Goal: Navigation & Orientation: Find specific page/section

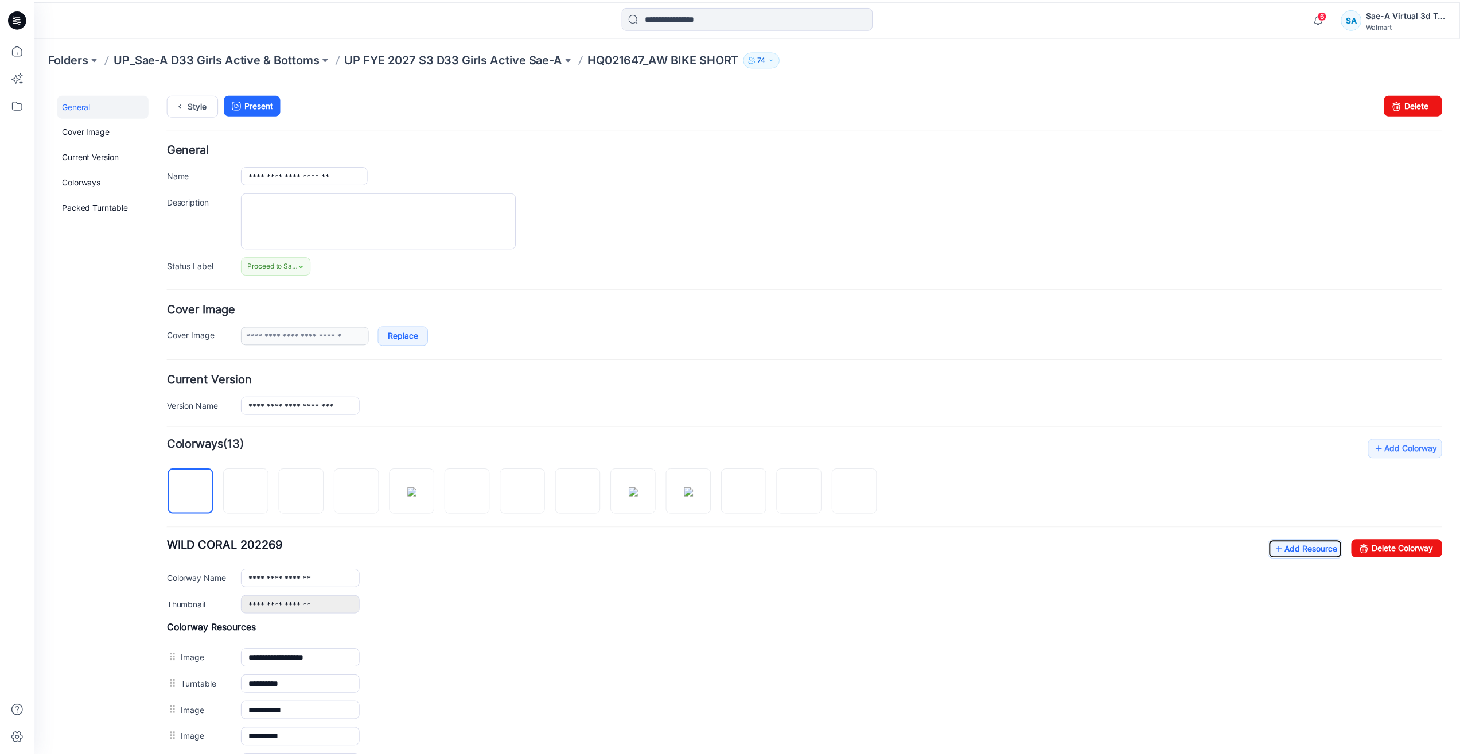
scroll to position [172, 0]
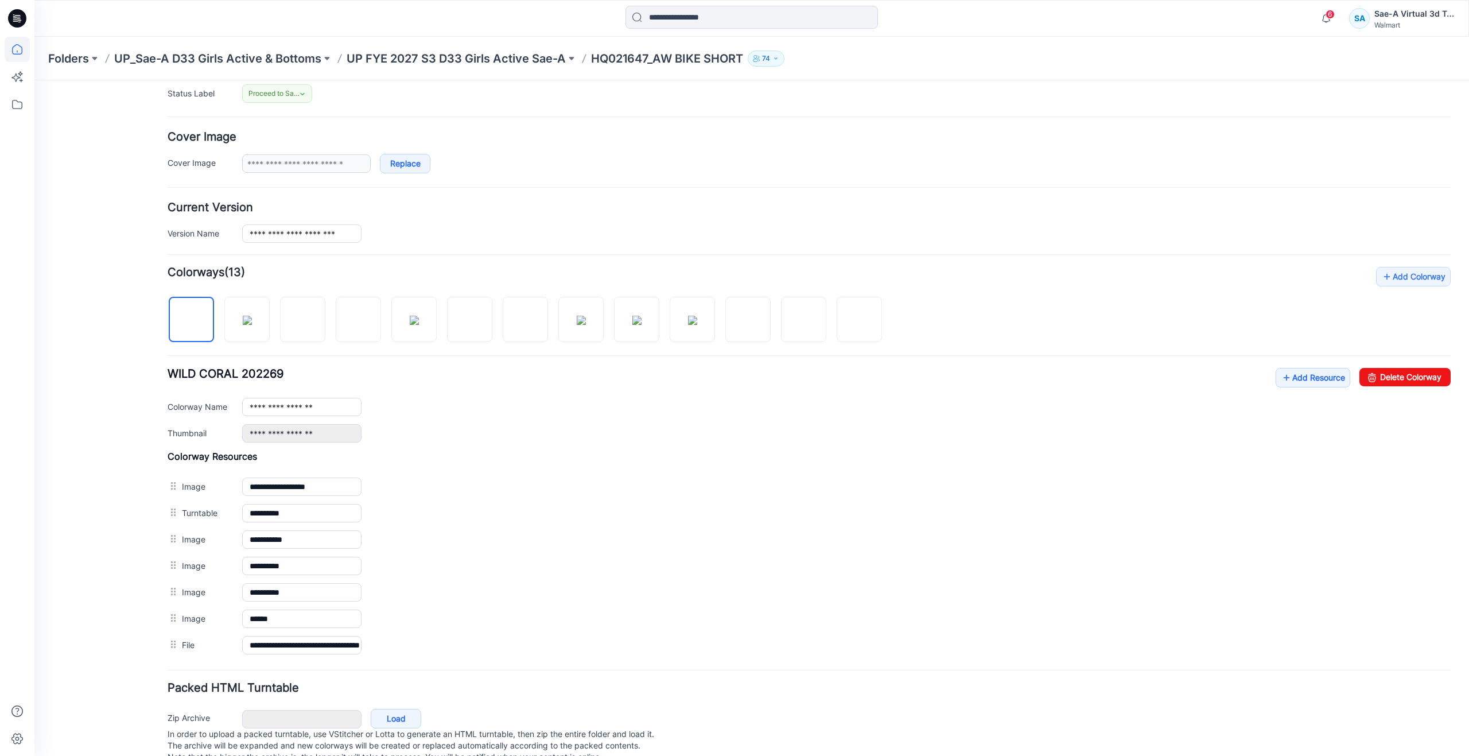
click at [10, 44] on icon at bounding box center [17, 49] width 25 height 25
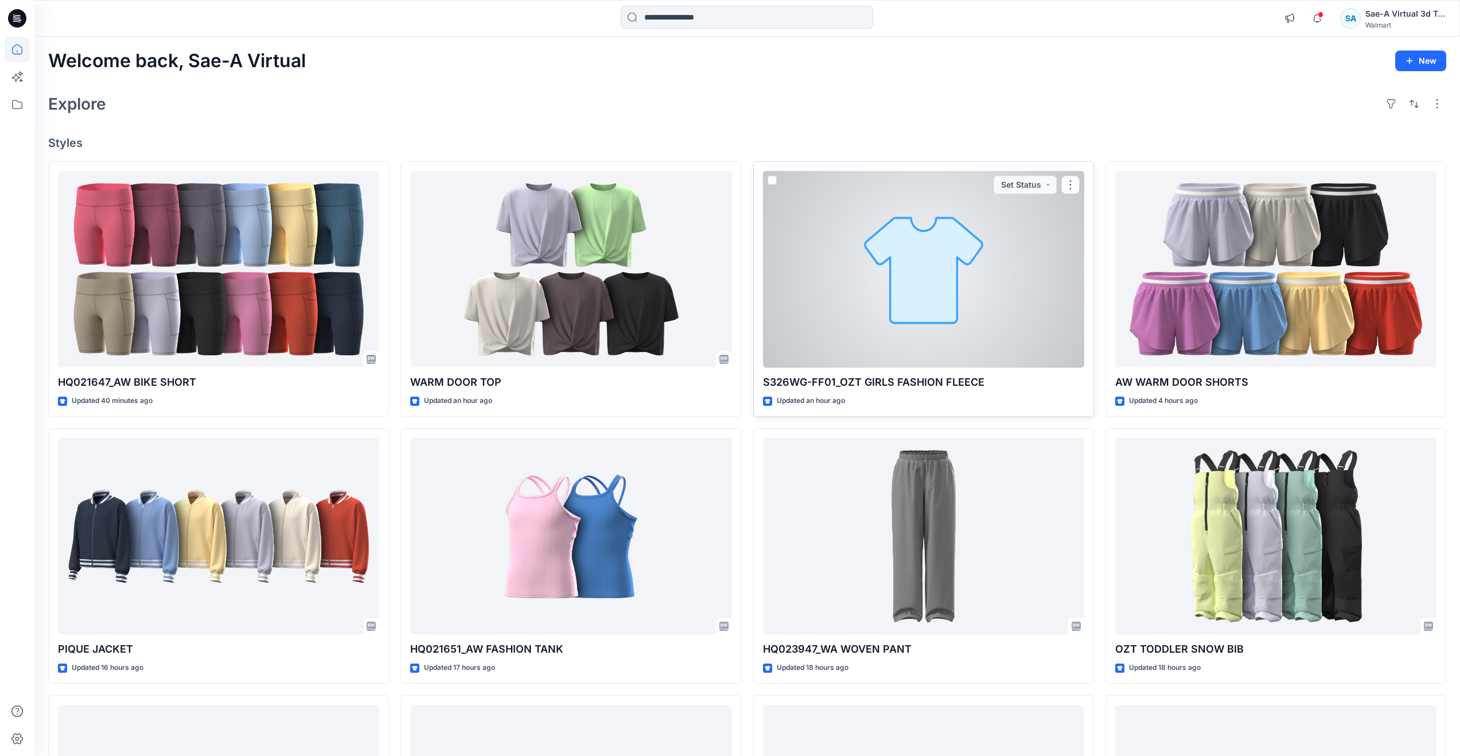
click at [911, 268] on div at bounding box center [923, 269] width 321 height 197
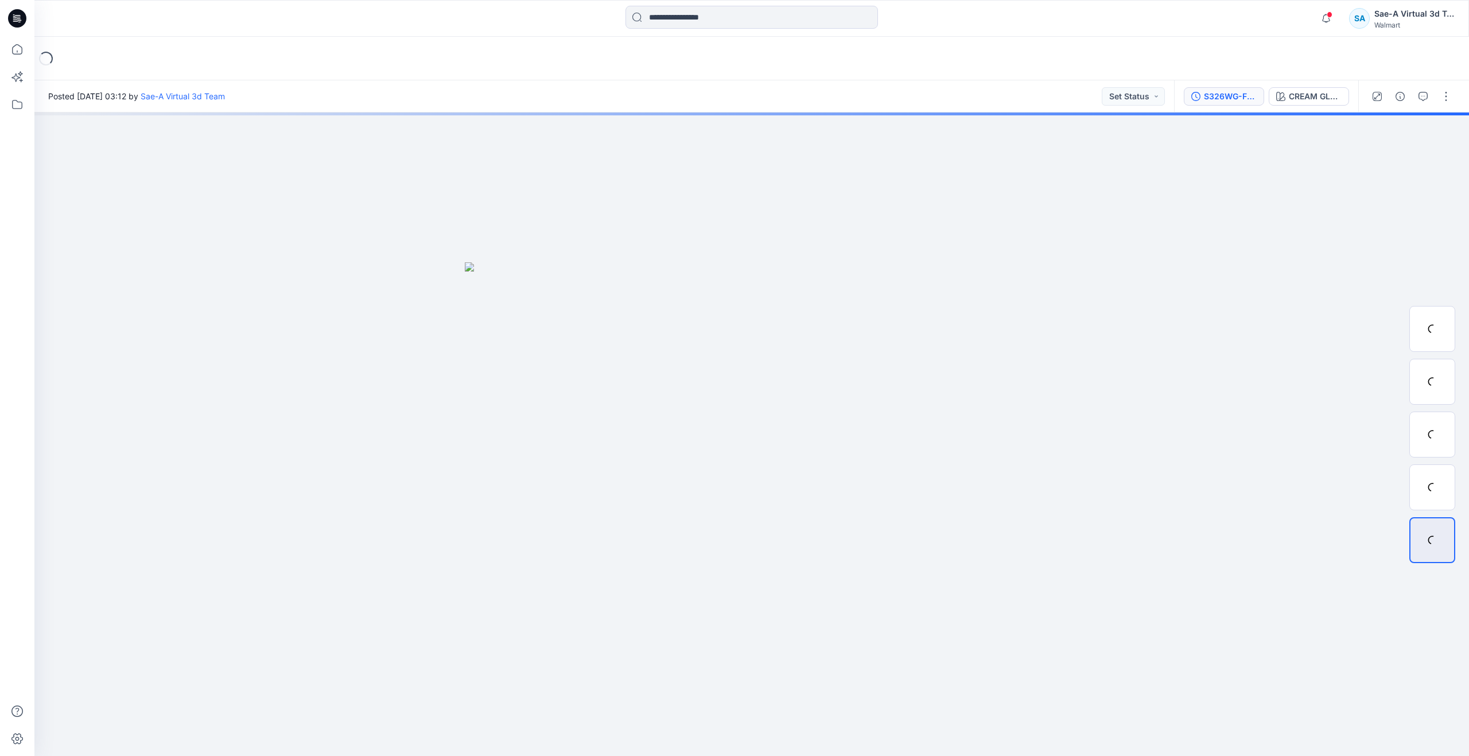
click at [1228, 102] on div "S326WG-FF01_FULL COLORWAYS" at bounding box center [1230, 96] width 53 height 13
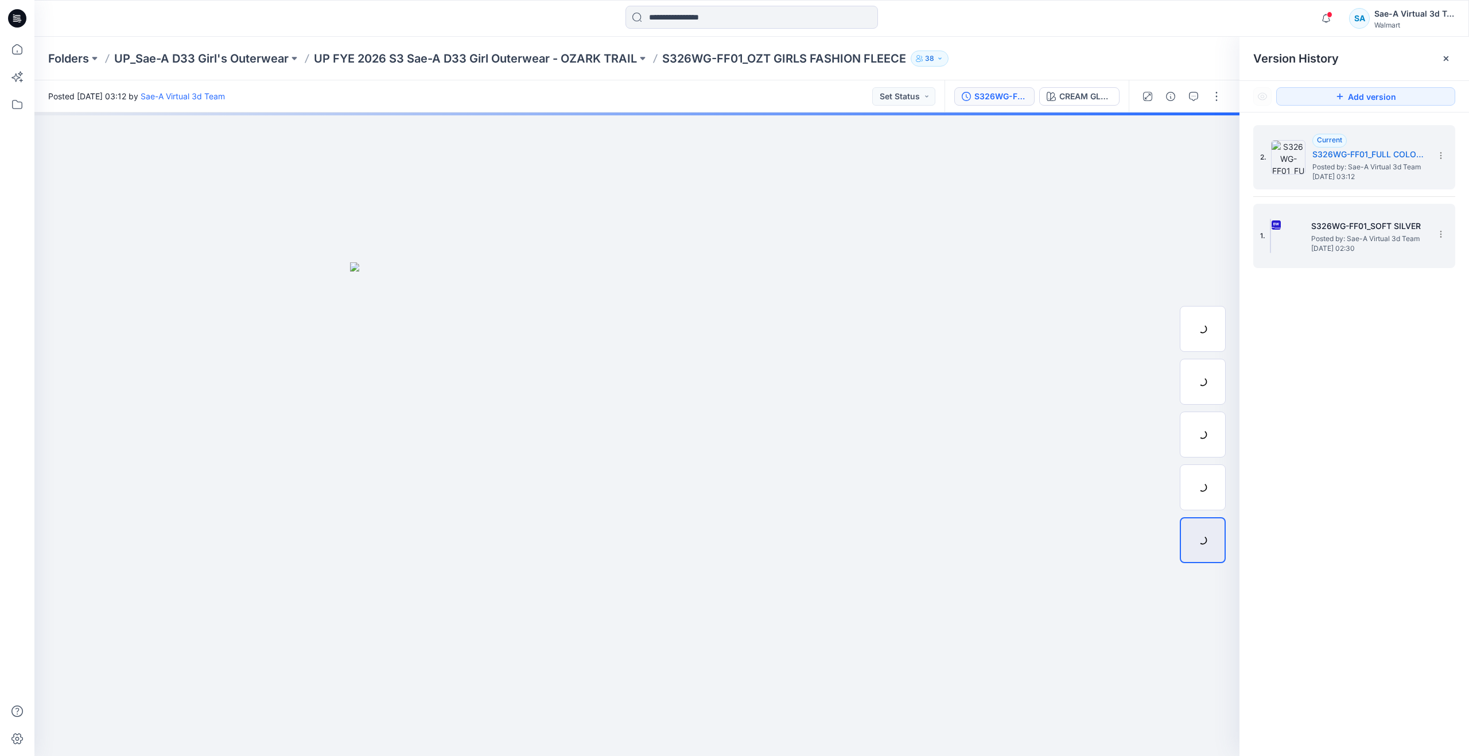
click at [1332, 232] on h5 "S326WG-FF01_SOFT SILVER" at bounding box center [1368, 226] width 115 height 14
click at [1337, 140] on span "Current" at bounding box center [1329, 139] width 25 height 9
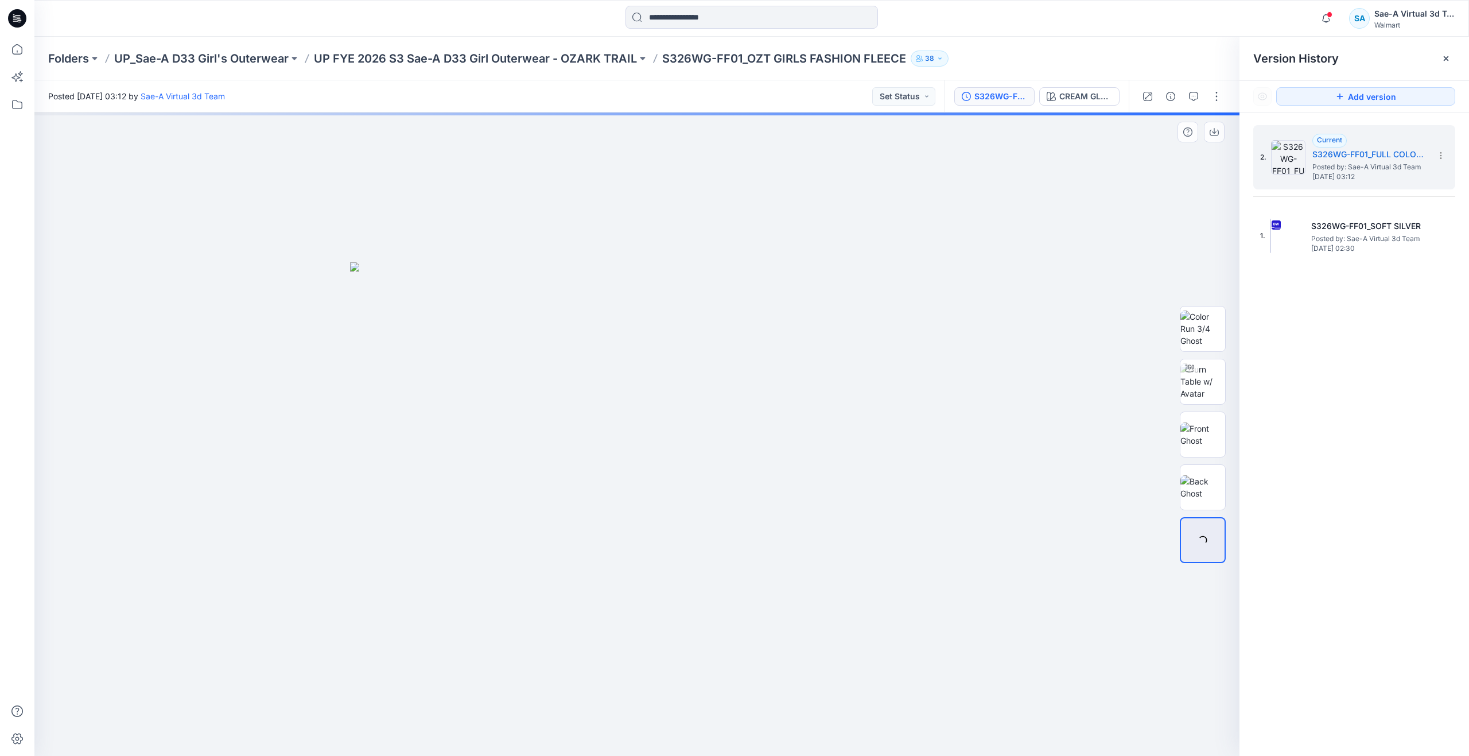
click at [1171, 386] on div at bounding box center [1202, 434] width 73 height 287
click at [1188, 379] on img at bounding box center [1202, 381] width 45 height 36
click at [1188, 436] on img at bounding box center [1202, 434] width 45 height 24
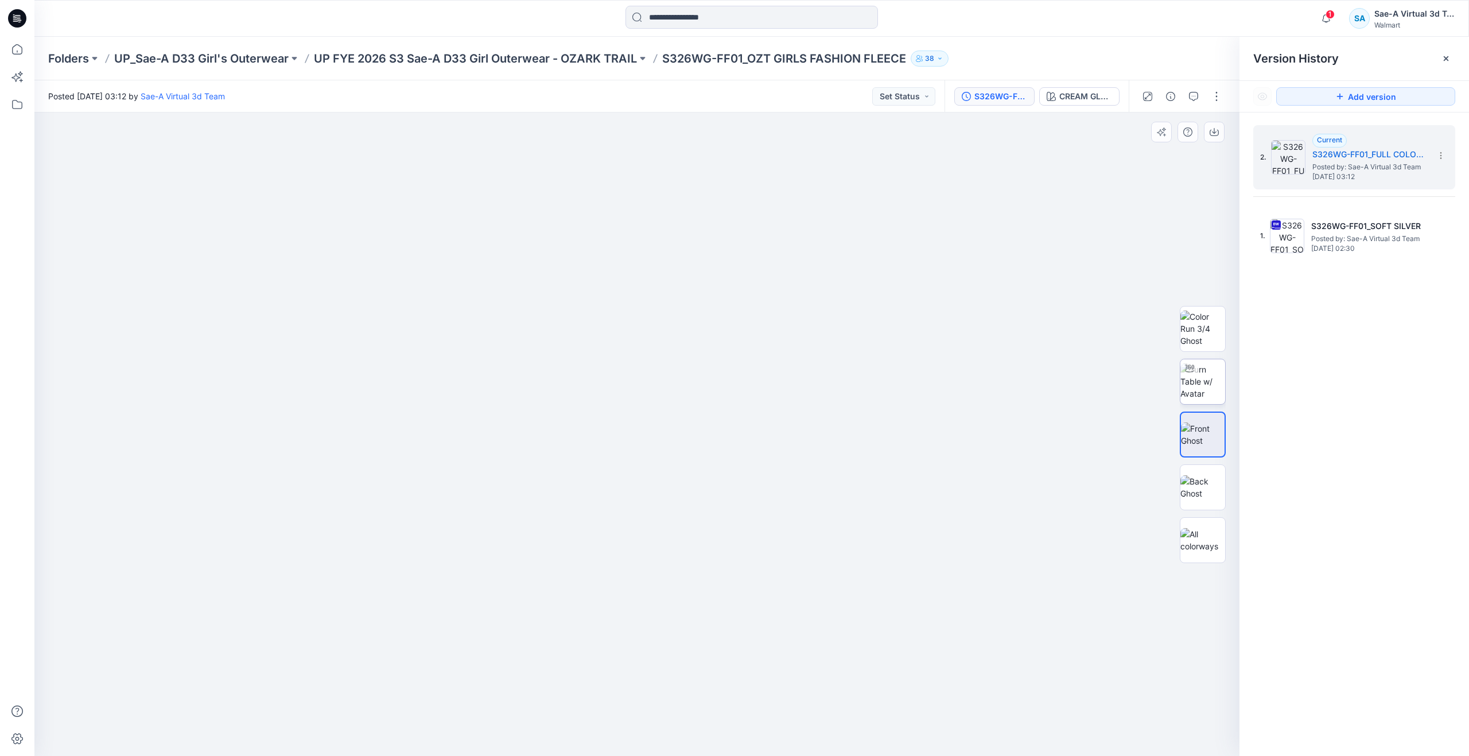
click at [1207, 376] on img at bounding box center [1202, 381] width 45 height 36
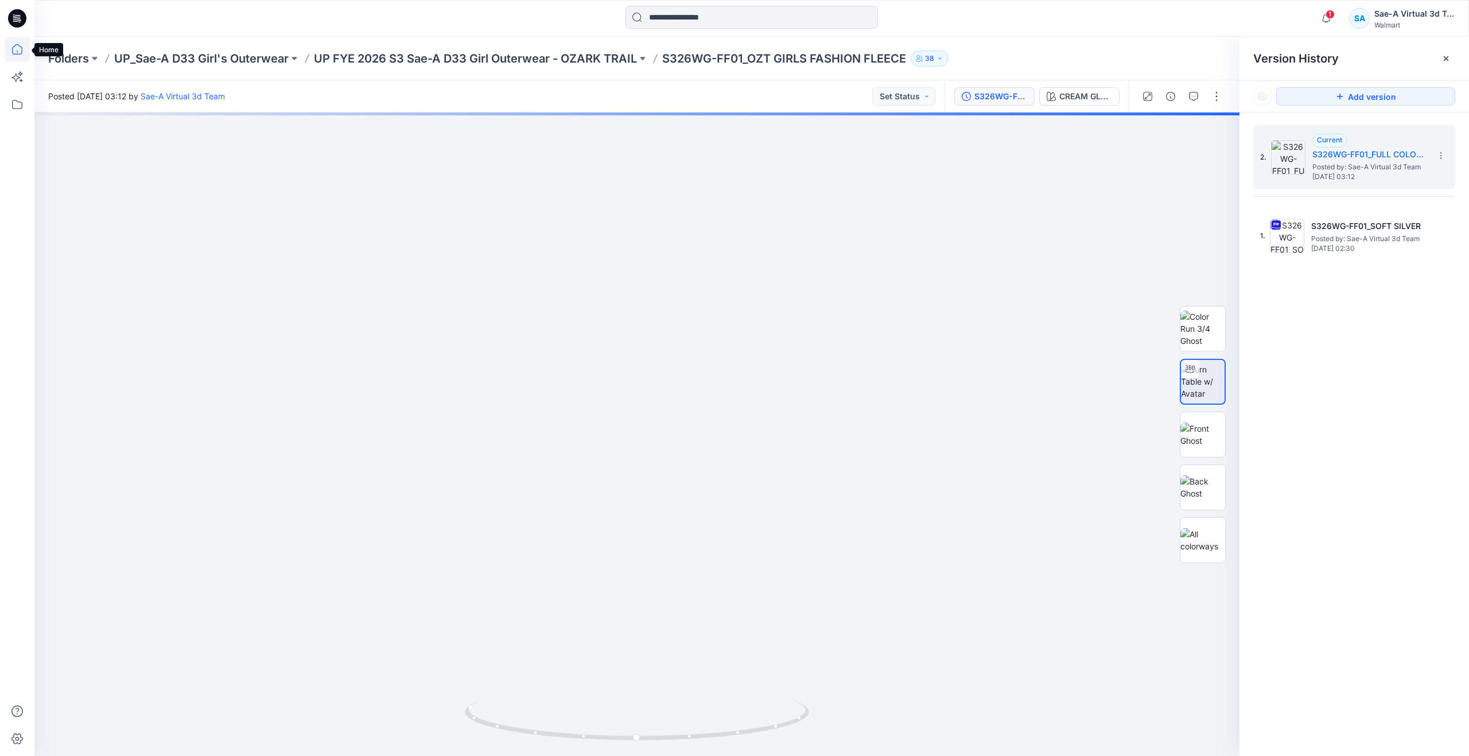
click at [17, 52] on icon at bounding box center [17, 49] width 25 height 25
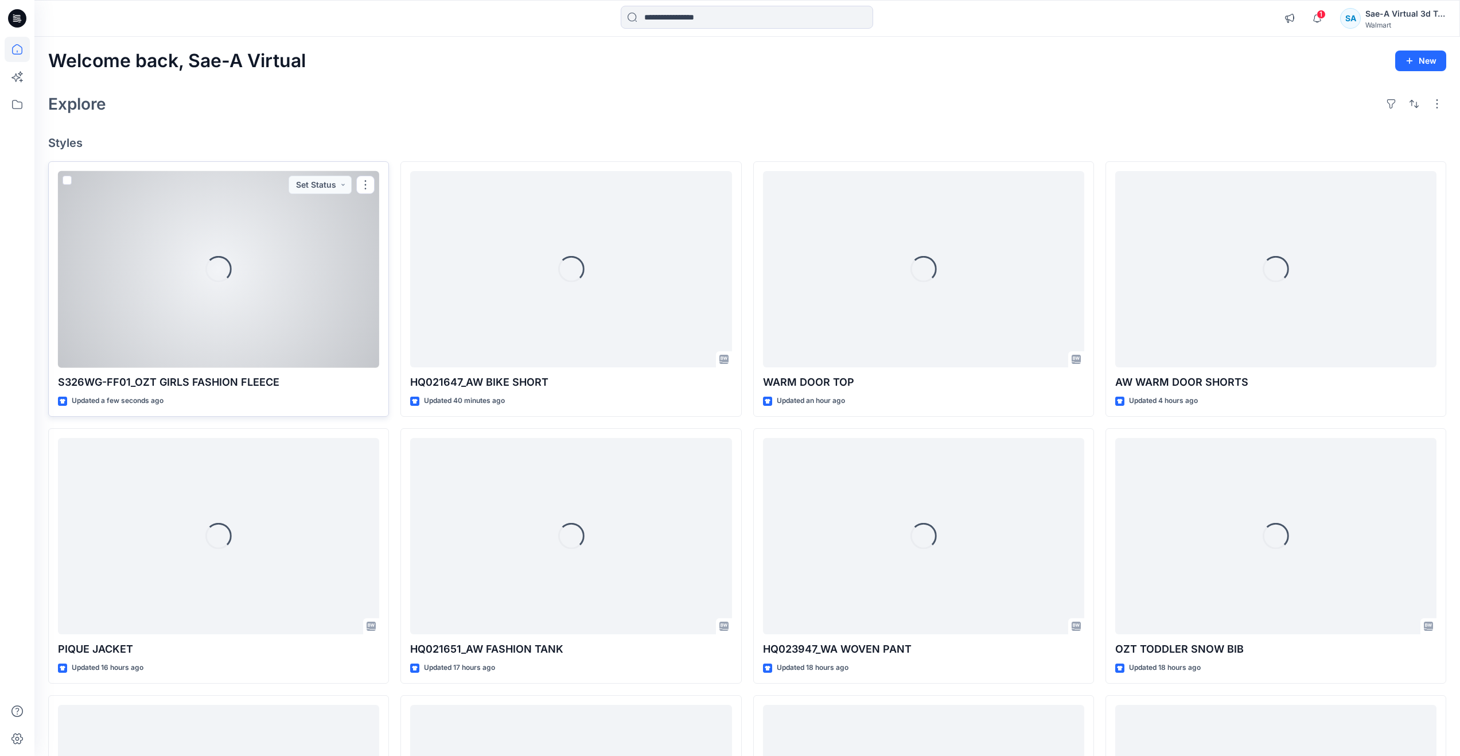
click at [223, 313] on div "Loading..." at bounding box center [218, 269] width 321 height 197
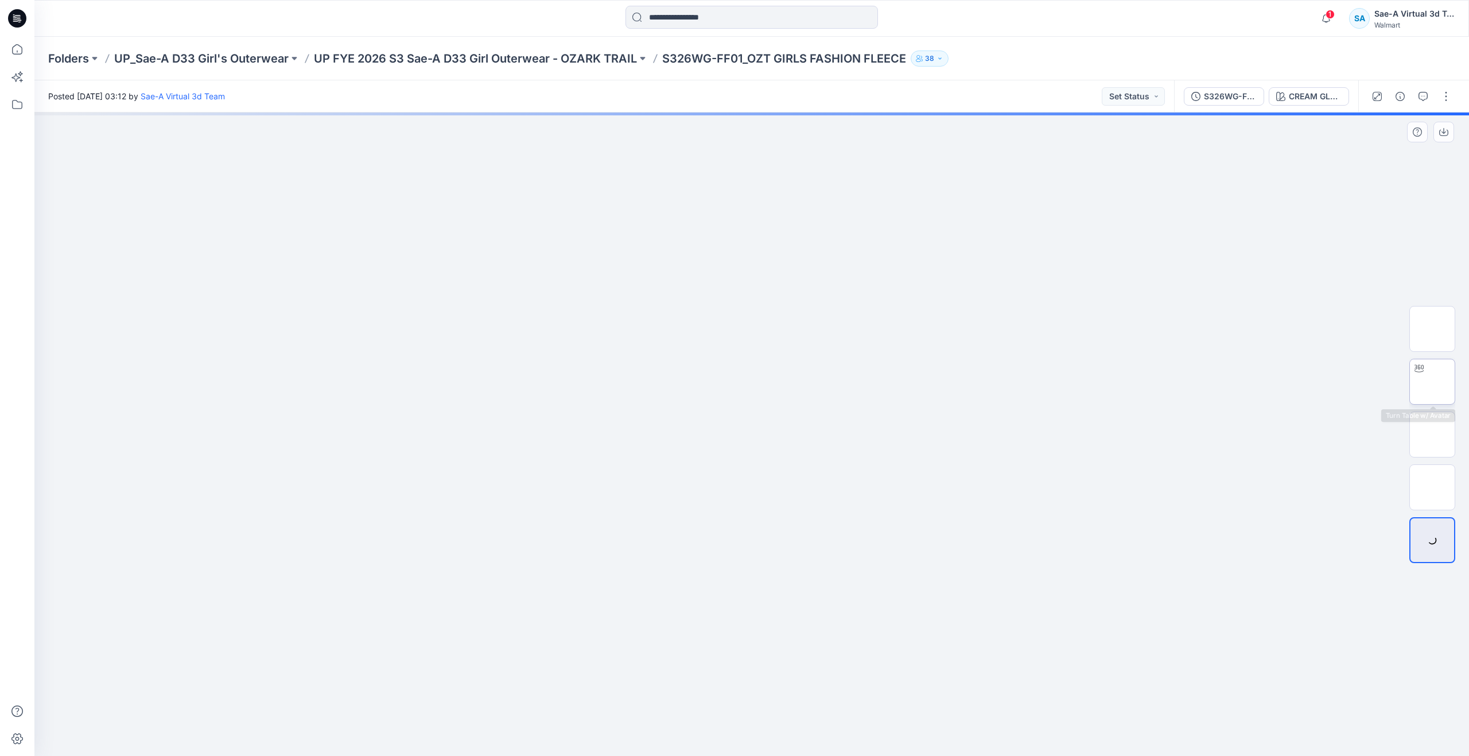
click at [1432, 382] on img at bounding box center [1432, 382] width 0 height 0
click at [18, 48] on icon at bounding box center [17, 49] width 25 height 25
